Goal: Check status: Check status

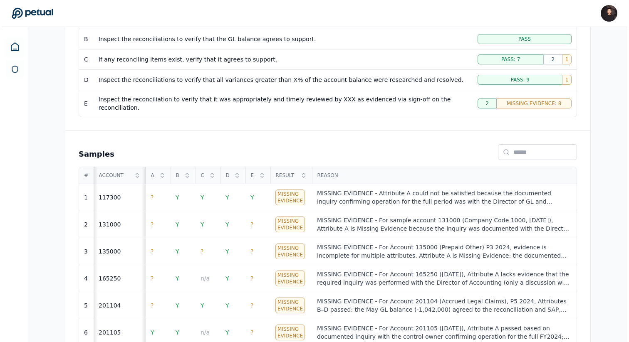
scroll to position [221, 0]
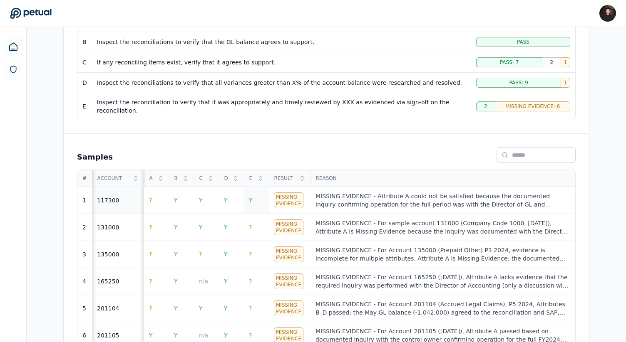
click at [245, 195] on td "Y" at bounding box center [256, 200] width 25 height 27
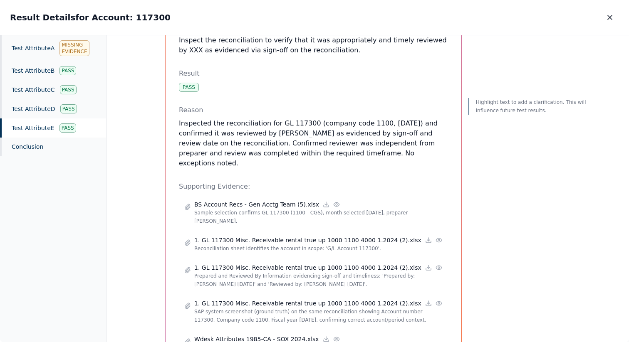
scroll to position [95, 0]
click at [42, 58] on div "Test Attribute A Missing Evidence" at bounding box center [53, 48] width 106 height 26
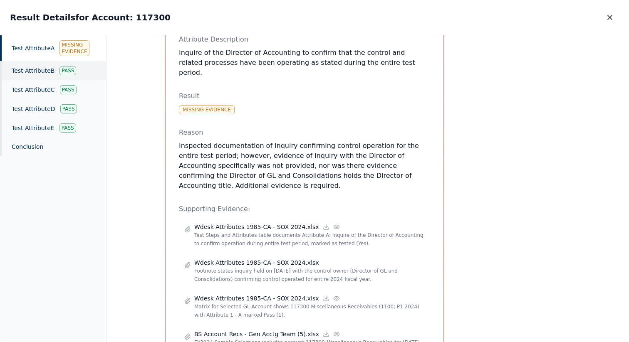
click at [41, 74] on div "Test Attribute B Pass" at bounding box center [53, 70] width 106 height 19
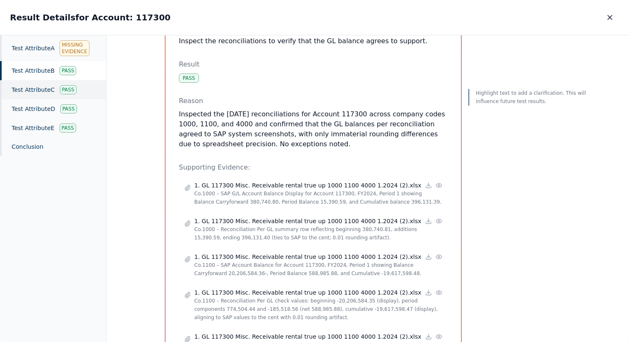
click at [37, 89] on div "Test Attribute C Pass" at bounding box center [53, 89] width 106 height 19
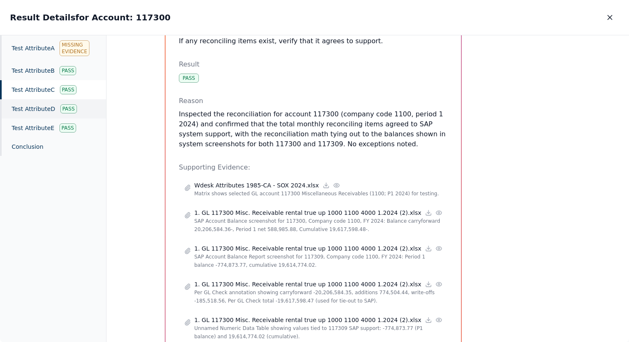
click at [38, 111] on div "Test Attribute D Pass" at bounding box center [53, 108] width 106 height 19
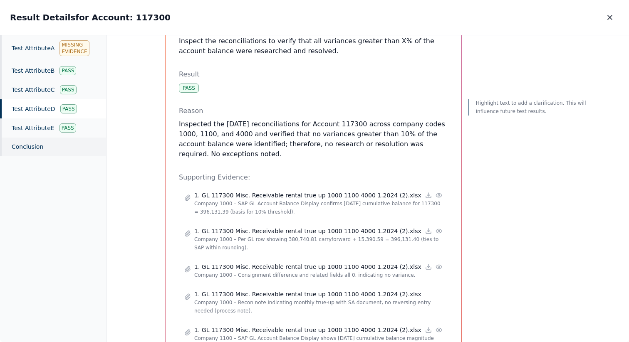
click at [37, 142] on div "Conclusion" at bounding box center [53, 147] width 106 height 18
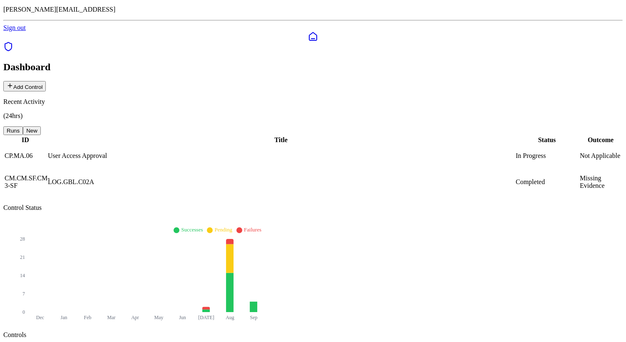
scroll to position [13, 0]
